Goal: Task Accomplishment & Management: Manage account settings

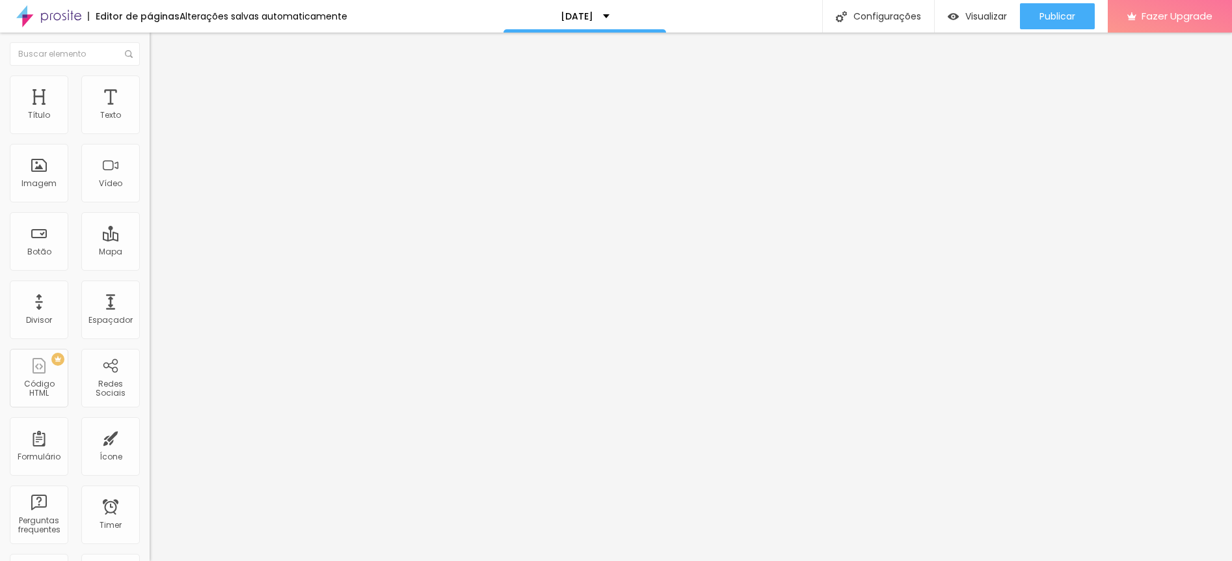
click at [150, 129] on div "Ouro Pix" at bounding box center [225, 118] width 150 height 22
click at [1058, 15] on span "Publicar" at bounding box center [1057, 16] width 36 height 10
click at [886, 10] on div "Configurações" at bounding box center [878, 16] width 112 height 33
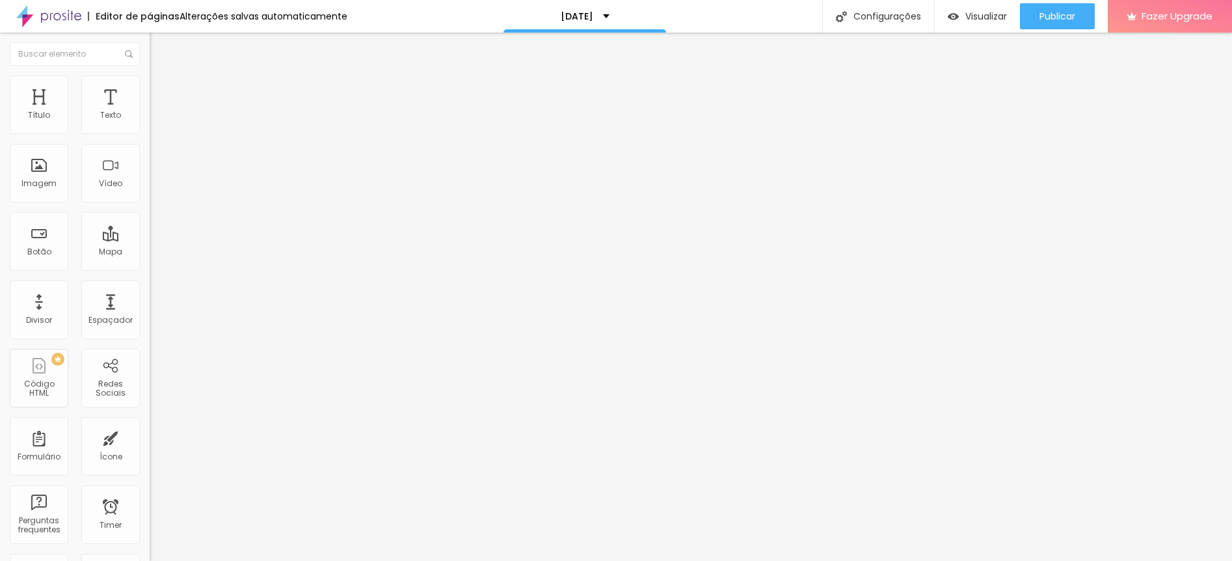
type input "[DATE]"
type input "/natal-2025"
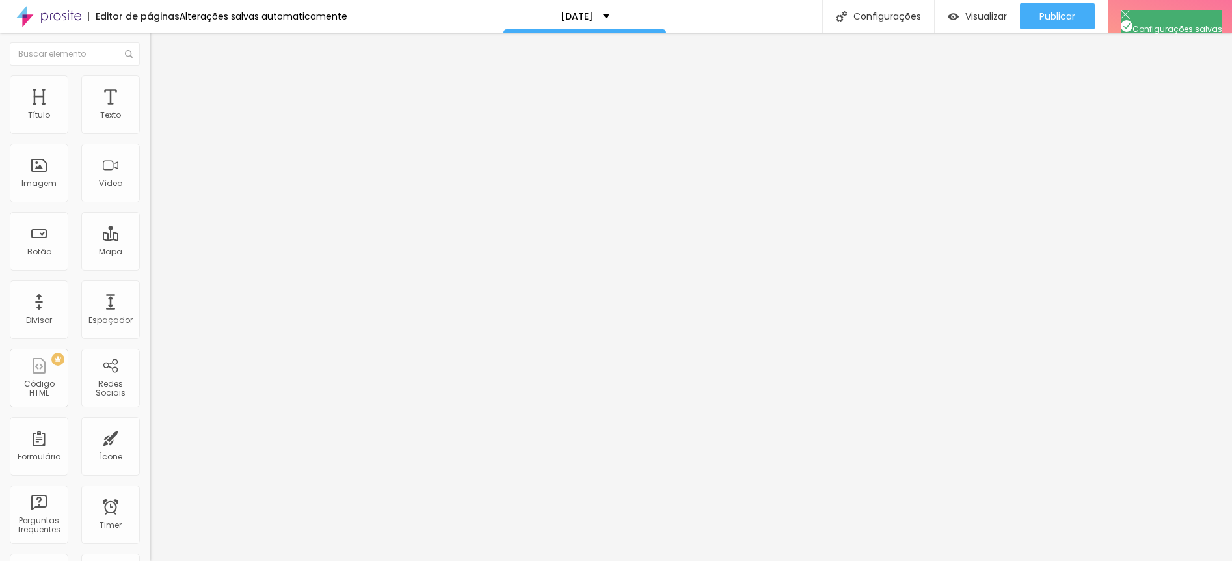
type input "Book de [DATE] em [GEOGRAPHIC_DATA]"
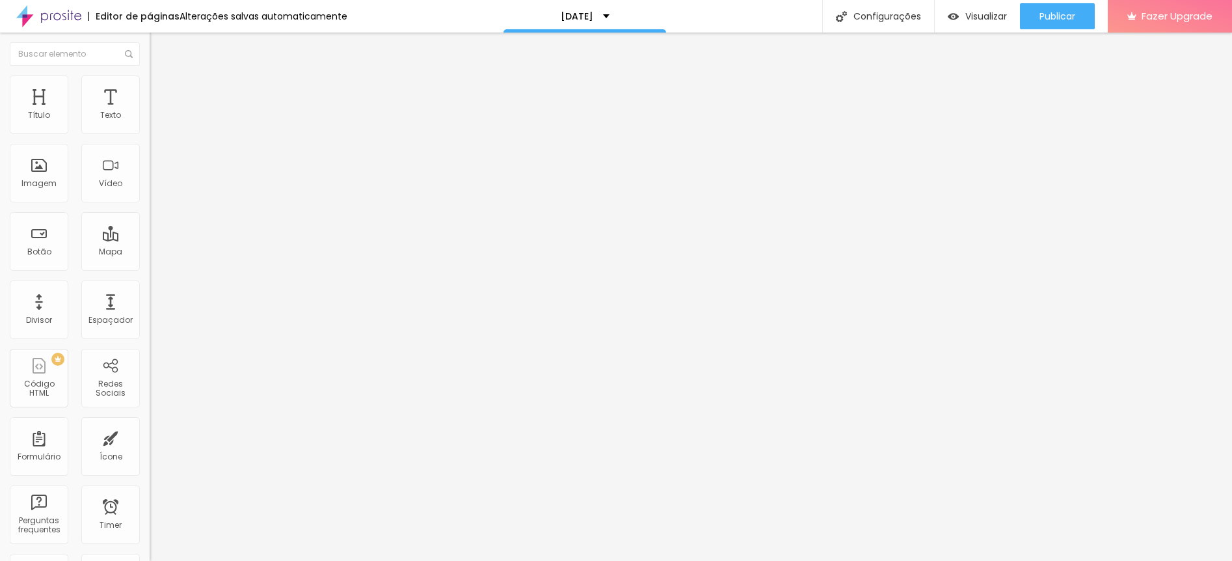
type textarea "book de [DATE] em bh, ensaio de [DATE] em [GEOGRAPHIC_DATA], ensaio de família …"
type textarea "Ensaio fotográfico de [DATE] em [GEOGRAPHIC_DATA]"
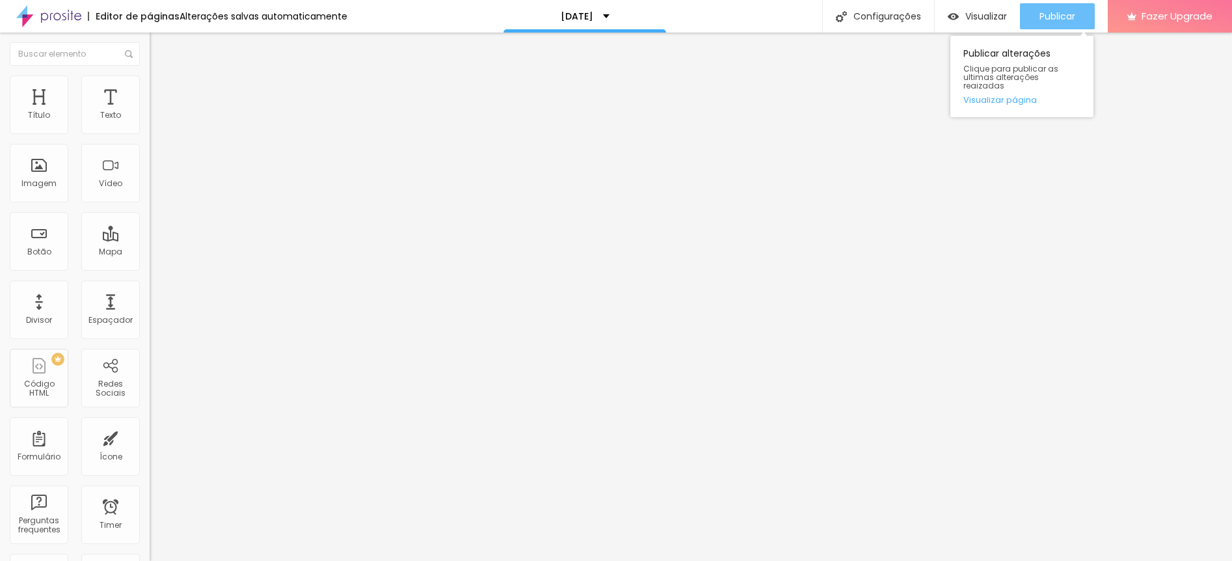
click at [1052, 17] on span "Publicar" at bounding box center [1057, 16] width 36 height 10
click at [150, 137] on img at bounding box center [154, 133] width 8 height 8
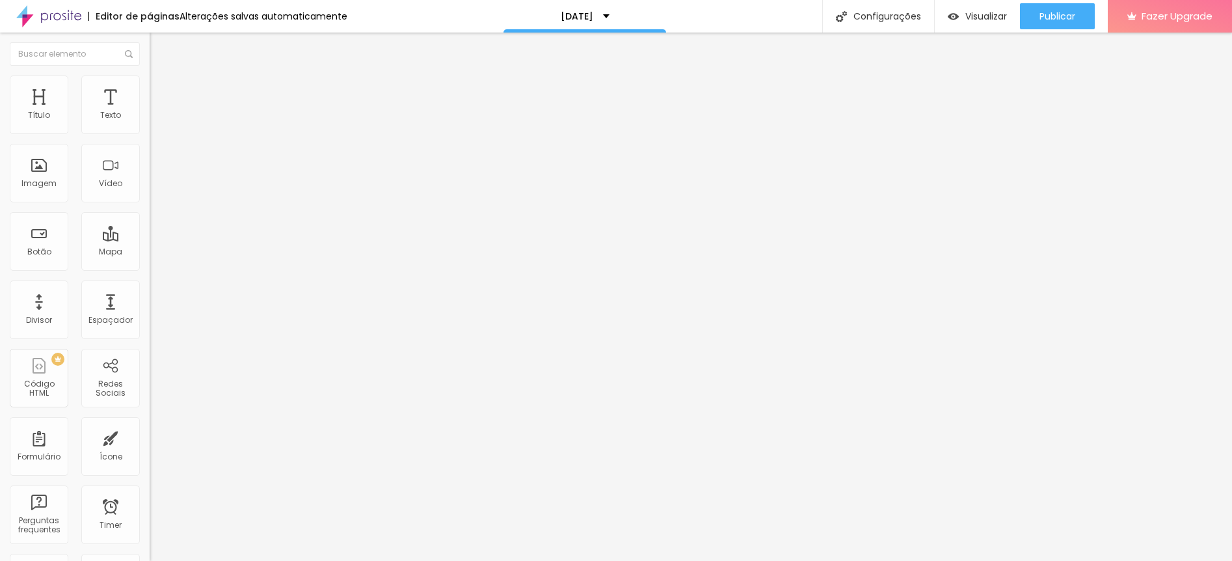
click at [891, 20] on div "Configurações" at bounding box center [878, 16] width 112 height 33
